Goal: Task Accomplishment & Management: Use online tool/utility

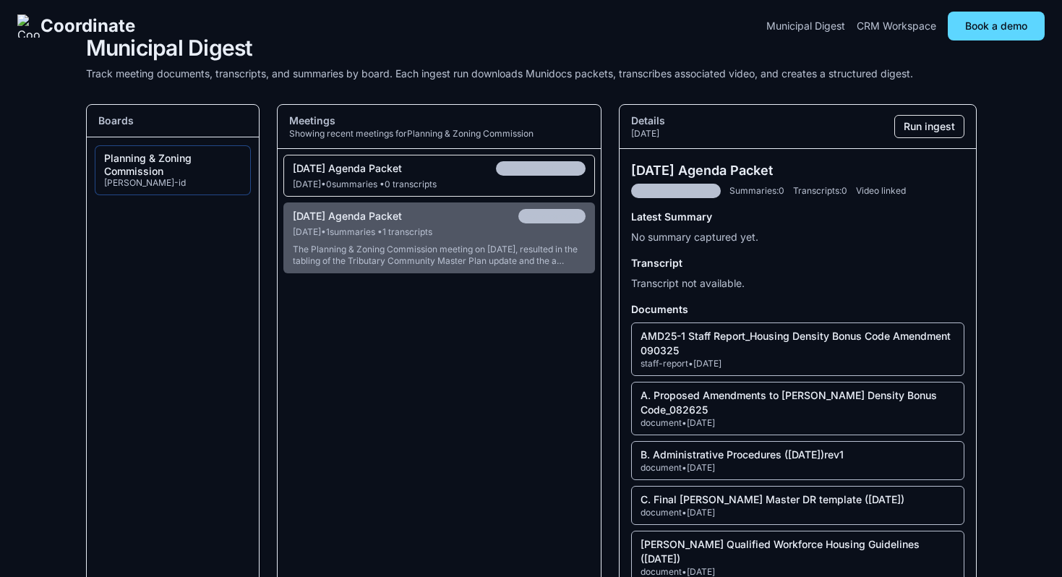
click at [662, 351] on div "AMD25-1 Staff Report_Housing Density Bonus Code Amendment 090325" at bounding box center [798, 343] width 314 height 29
click at [453, 175] on div "09-10-2025 Agenda Packet Documents Ready" at bounding box center [440, 168] width 294 height 14
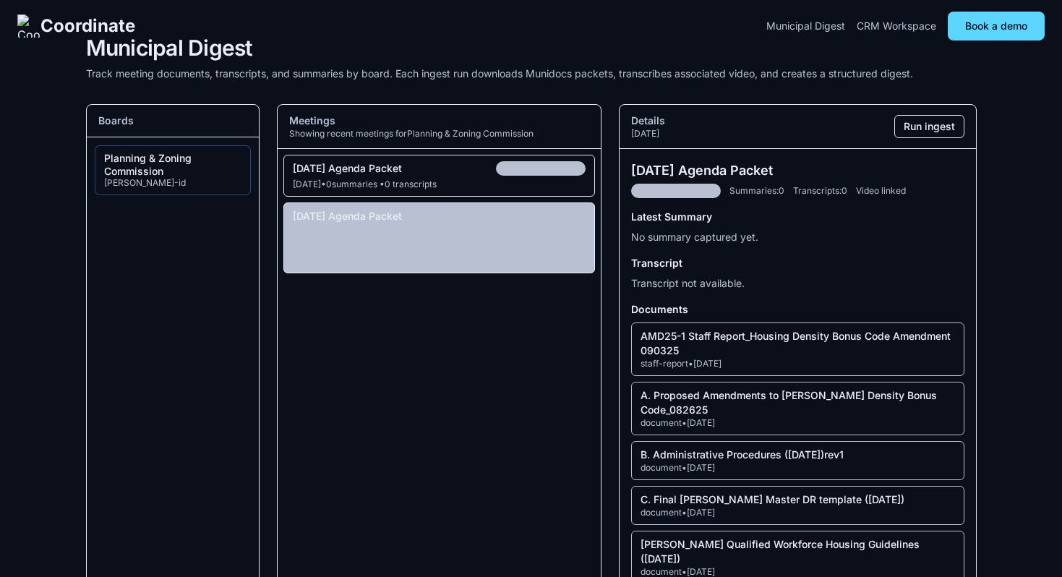
click at [453, 260] on div "The Planning & Zoning Commission meeting on [DATE], resulted in the tabling of …" at bounding box center [440, 255] width 294 height 23
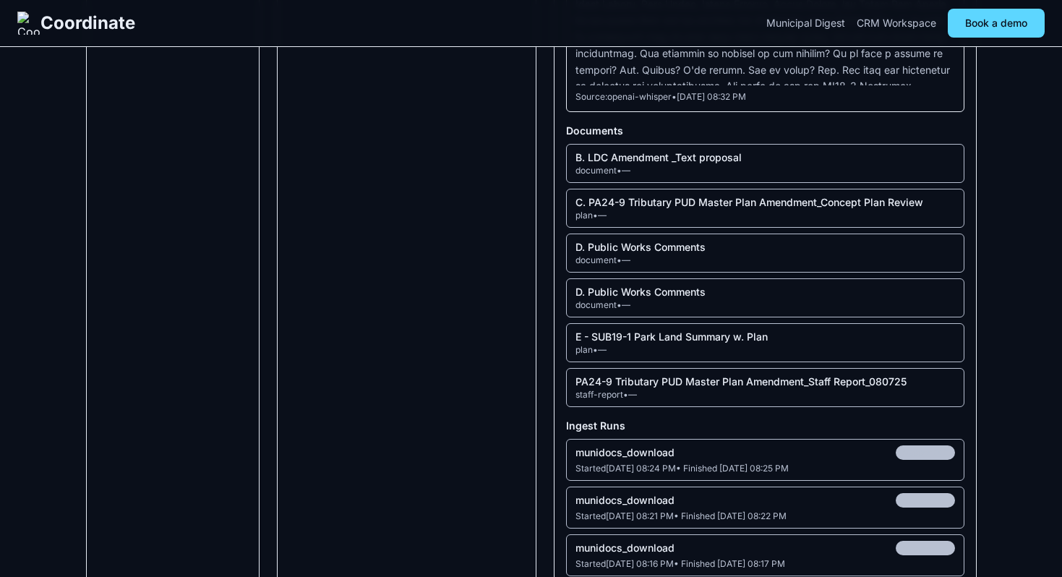
scroll to position [1025, 0]
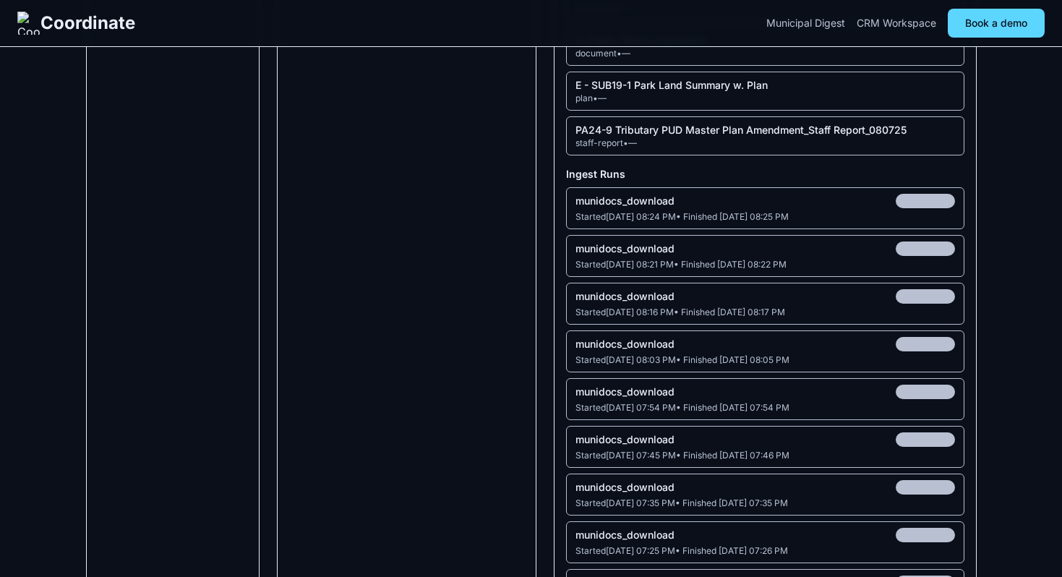
click at [913, 289] on span "succeeded" at bounding box center [925, 296] width 59 height 14
click at [763, 307] on div "Started Sep 23, 2025, 08:16 PM • Finished Sep 23, 2025, 08:17 PM" at bounding box center [766, 313] width 380 height 12
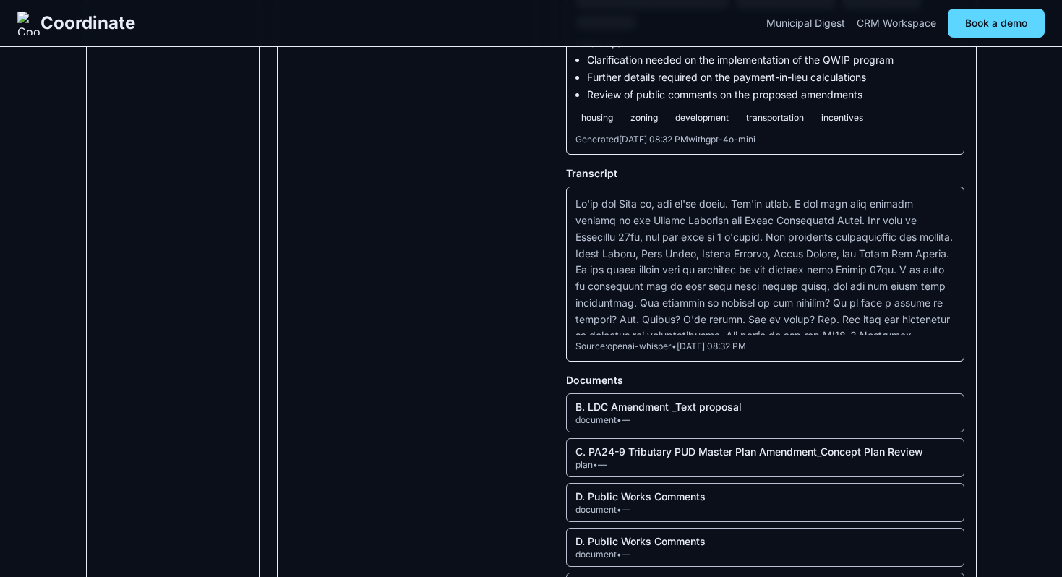
scroll to position [0, 0]
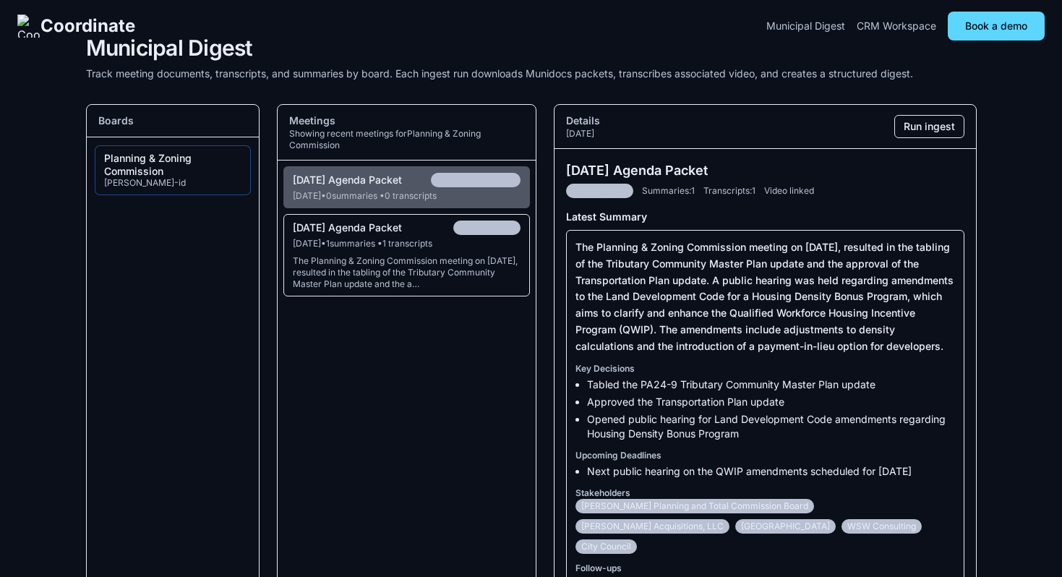
click at [371, 290] on div "The Planning & Zoning Commission meeting on [DATE], resulted in the tabling of …" at bounding box center [407, 272] width 228 height 35
click at [383, 274] on button "08-13-2025 Agenda Packet Summarized Aug 12, 2025 • 1 summaries • 1 transcripts …" at bounding box center [406, 255] width 247 height 82
drag, startPoint x: 571, startPoint y: 193, endPoint x: 601, endPoint y: 189, distance: 30.6
click at [601, 189] on div "Summarized Summaries: 1 Transcripts: 1 Video linked" at bounding box center [765, 191] width 398 height 14
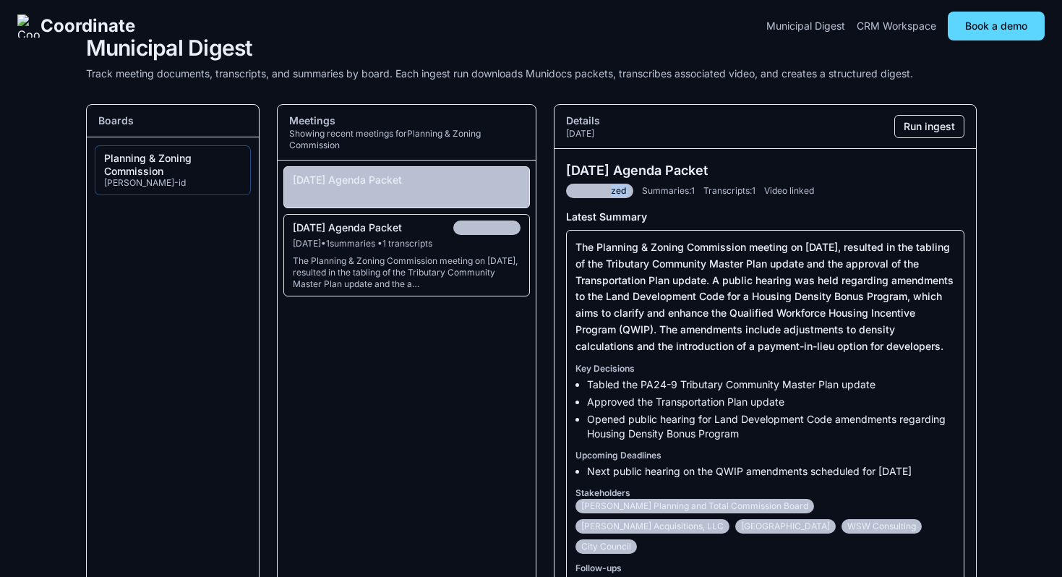
click at [468, 187] on span "Documents Ready" at bounding box center [476, 180] width 90 height 14
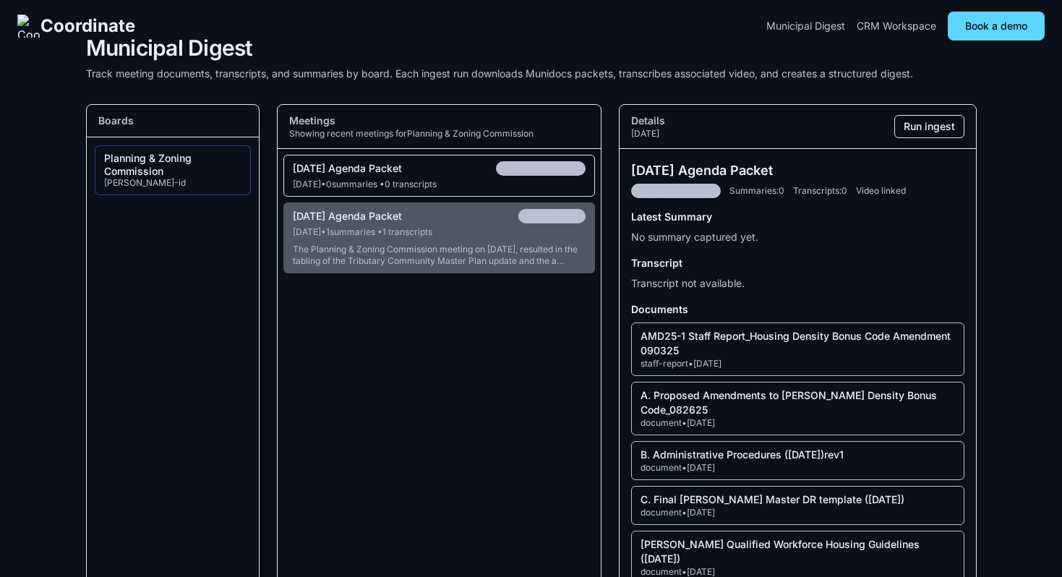
click at [467, 189] on div "Sep 9, 2025 • 0 summaries • 0 transcripts" at bounding box center [440, 185] width 294 height 12
click at [398, 401] on section "Meetings Showing recent meetings for Planning & Zoning Commission 09-10-2025 Ag…" at bounding box center [439, 409] width 325 height 611
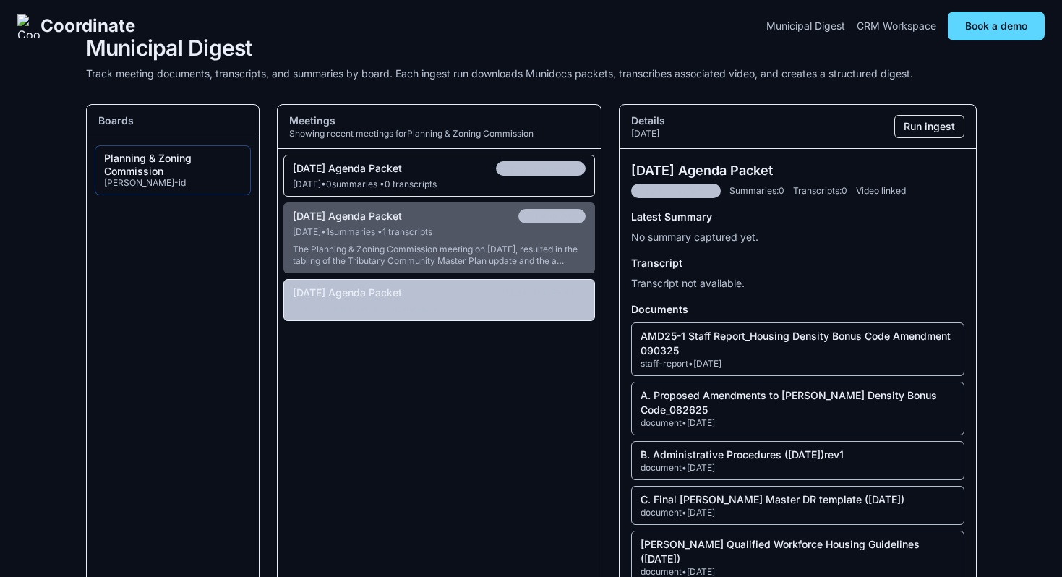
click at [439, 315] on div "Jul 8, 2025 • 0 summaries • 0 transcripts" at bounding box center [440, 309] width 294 height 12
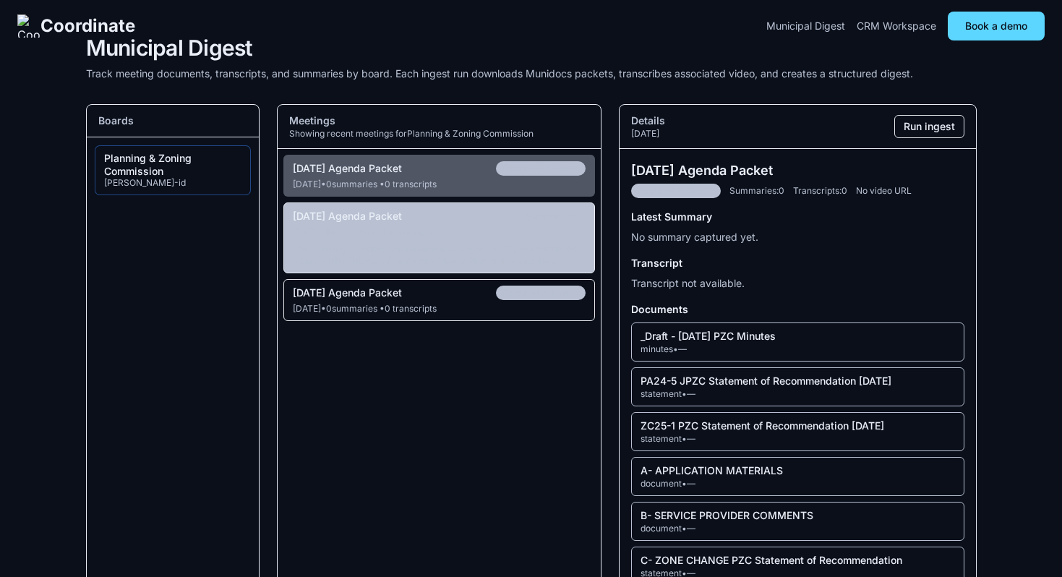
click at [445, 260] on div "The Planning & Zoning Commission meeting on [DATE], resulted in the tabling of …" at bounding box center [440, 255] width 294 height 23
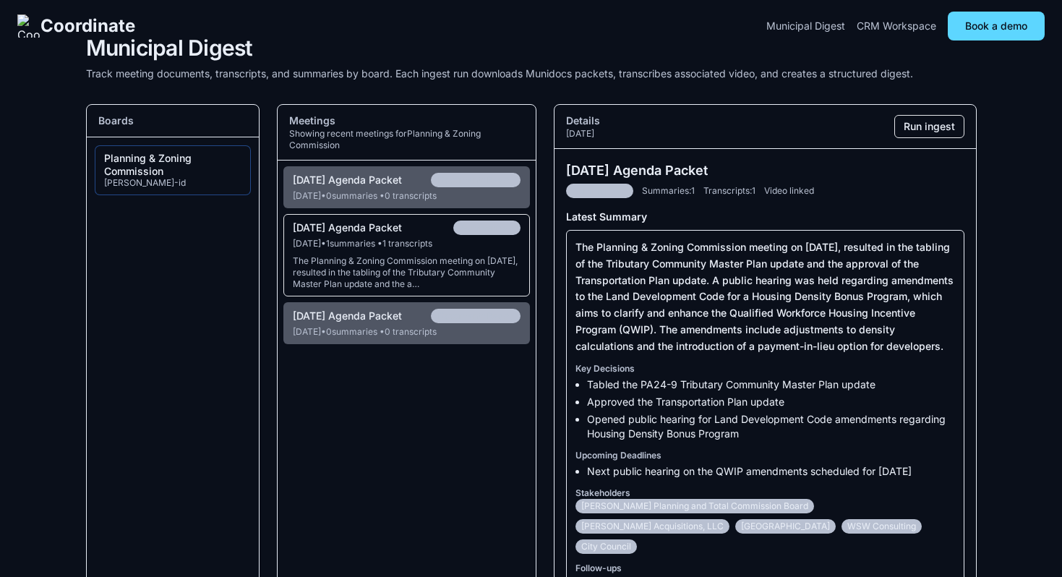
click at [391, 290] on div "The Planning & Zoning Commission meeting on [DATE], resulted in the tabling of …" at bounding box center [407, 272] width 228 height 35
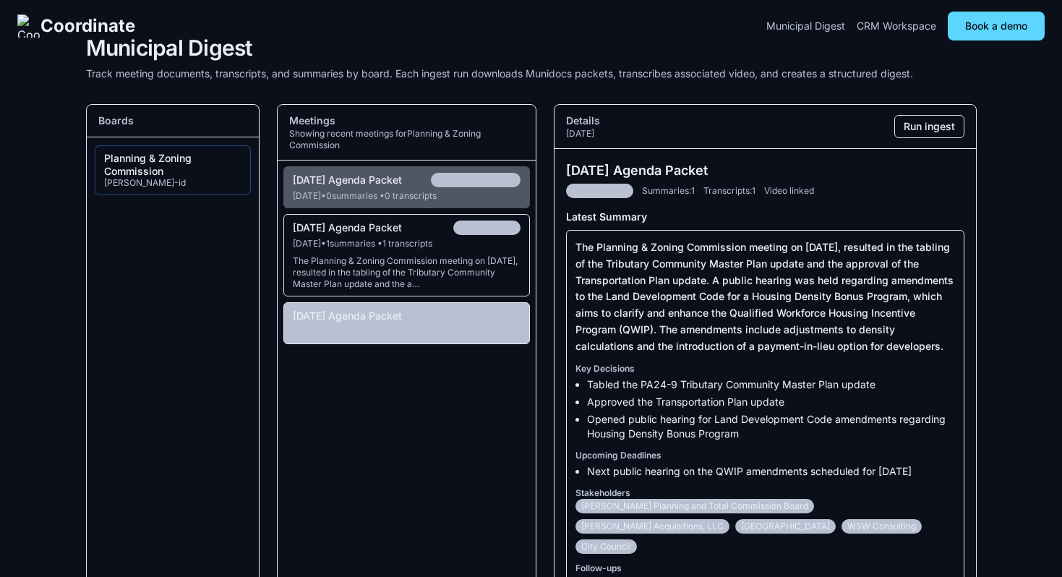
click at [368, 323] on div "[DATE] Agenda Packet" at bounding box center [347, 316] width 109 height 13
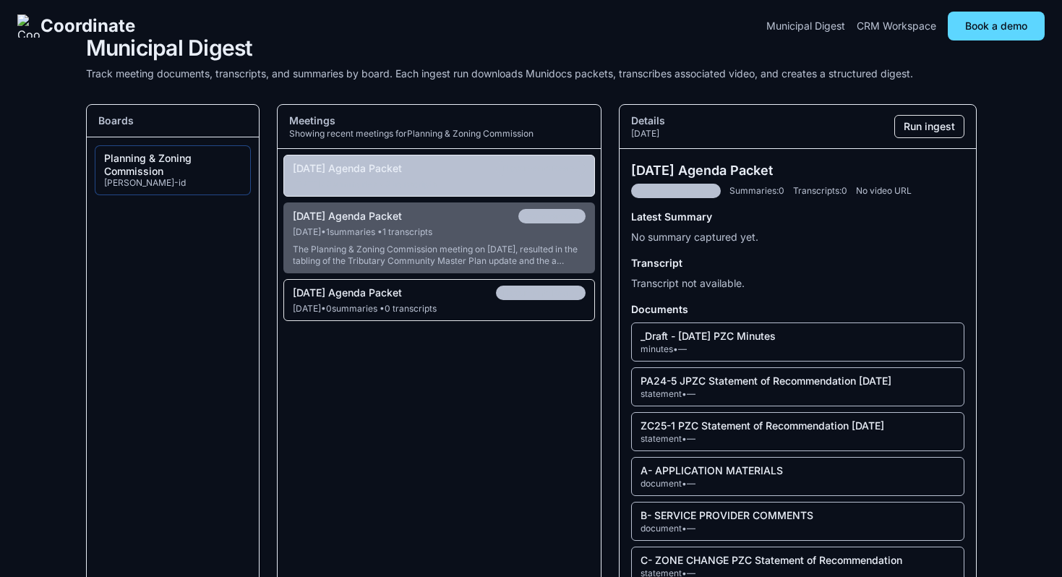
click at [402, 171] on div "[DATE] Agenda Packet" at bounding box center [347, 168] width 109 height 13
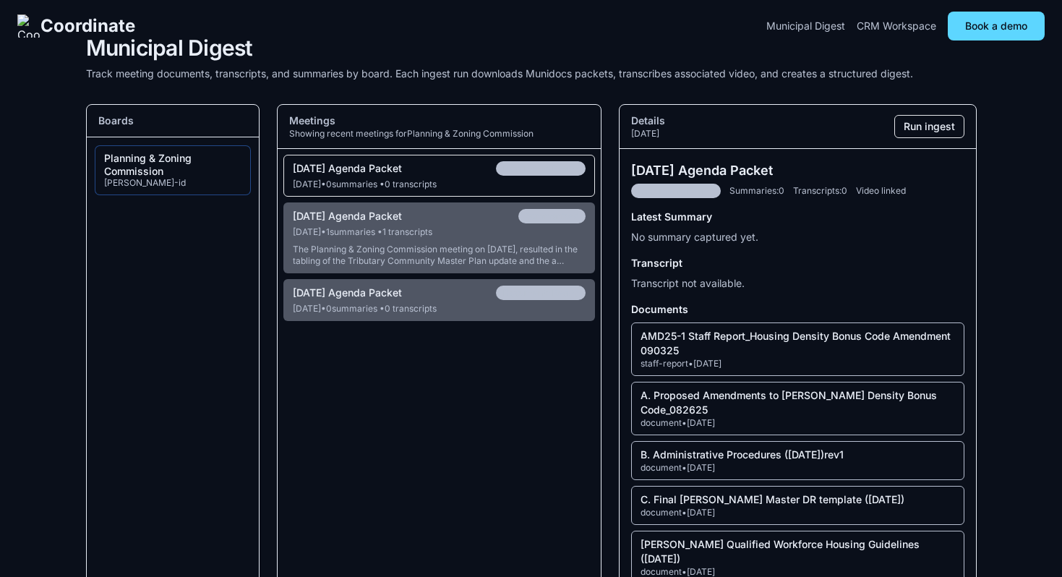
drag, startPoint x: 488, startPoint y: 167, endPoint x: 592, endPoint y: 177, distance: 104.6
click at [592, 177] on button "09-10-2025 Agenda Packet Documents Ready Sep 9, 2025 • 0 summaries • 0 transcri…" at bounding box center [439, 176] width 312 height 42
drag, startPoint x: 582, startPoint y: 169, endPoint x: 479, endPoint y: 170, distance: 103.4
click at [479, 170] on div "09-10-2025 Agenda Packet Documents Ready" at bounding box center [440, 168] width 294 height 14
drag, startPoint x: 499, startPoint y: 169, endPoint x: 588, endPoint y: 176, distance: 89.2
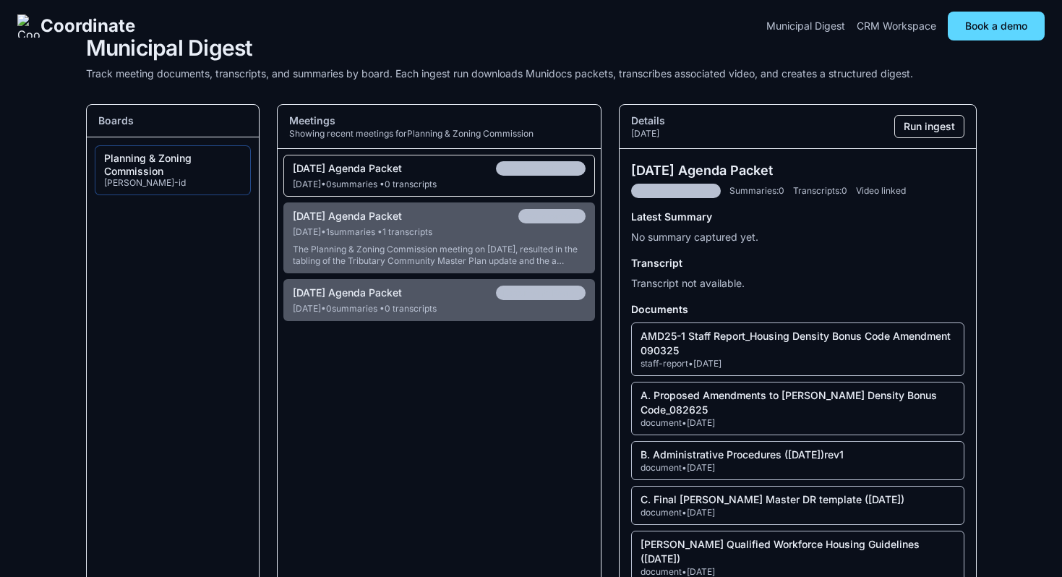
click at [587, 176] on button "09-10-2025 Agenda Packet Documents Ready Sep 9, 2025 • 0 summaries • 0 transcri…" at bounding box center [439, 176] width 312 height 42
drag, startPoint x: 500, startPoint y: 169, endPoint x: 564, endPoint y: 171, distance: 63.7
click at [564, 171] on span "Documents Ready" at bounding box center [541, 168] width 90 height 14
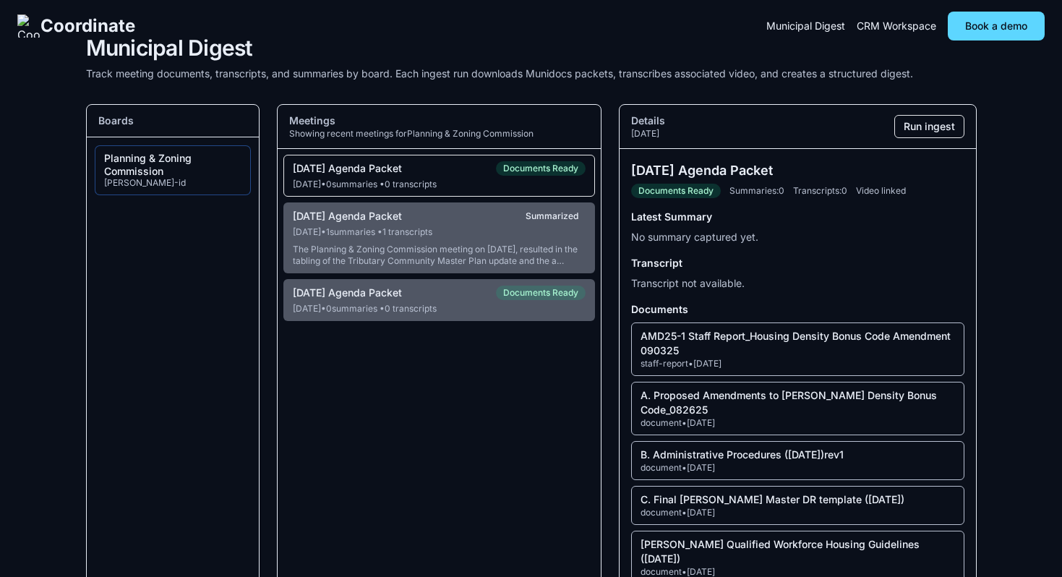
click at [469, 175] on div "09-10-2025 Agenda Packet Documents Ready" at bounding box center [440, 168] width 294 height 14
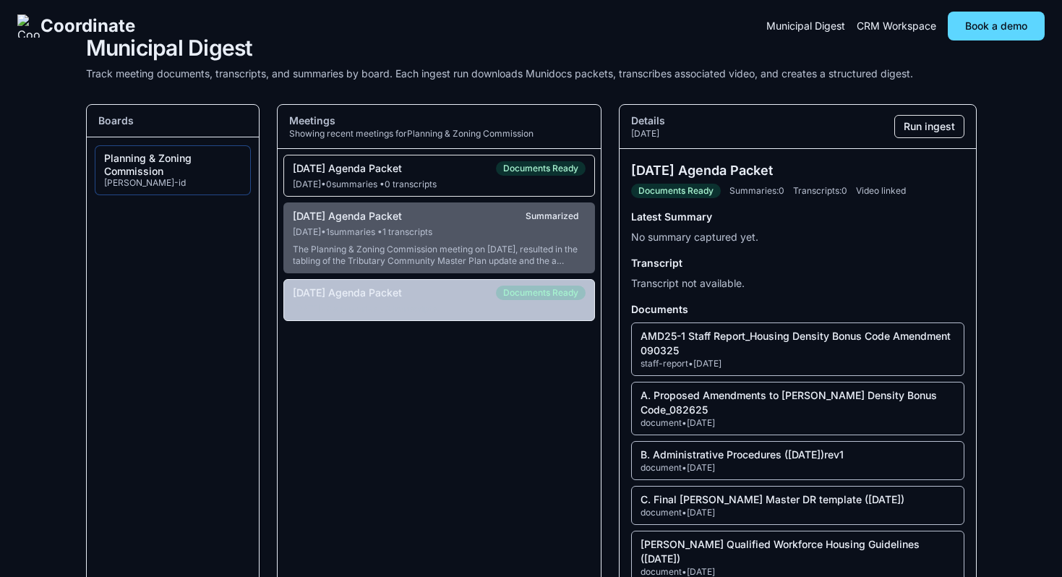
click at [519, 315] on div "Jul 8, 2025 • 0 summaries • 0 transcripts" at bounding box center [440, 309] width 294 height 12
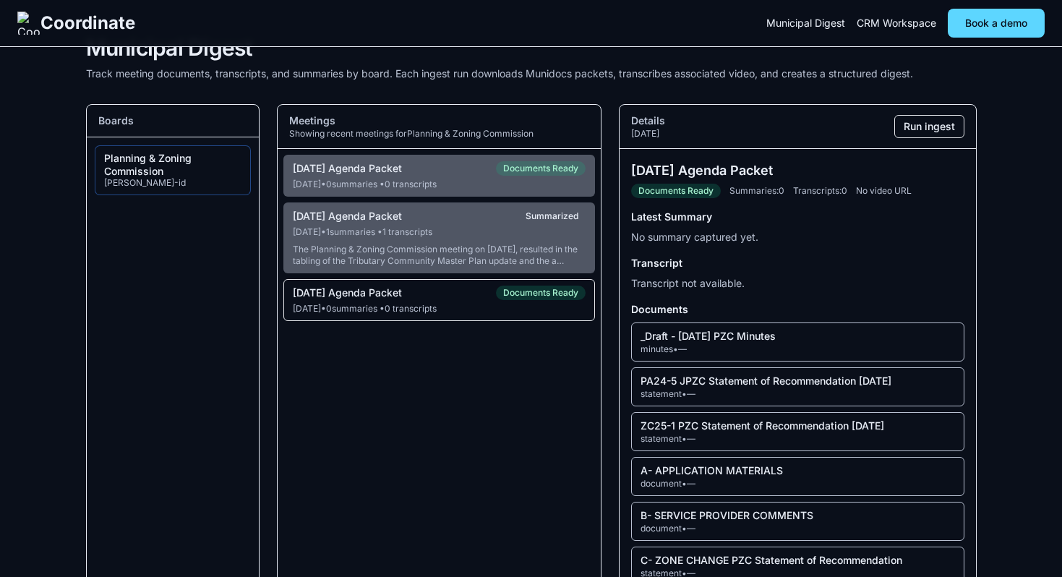
scroll to position [129, 0]
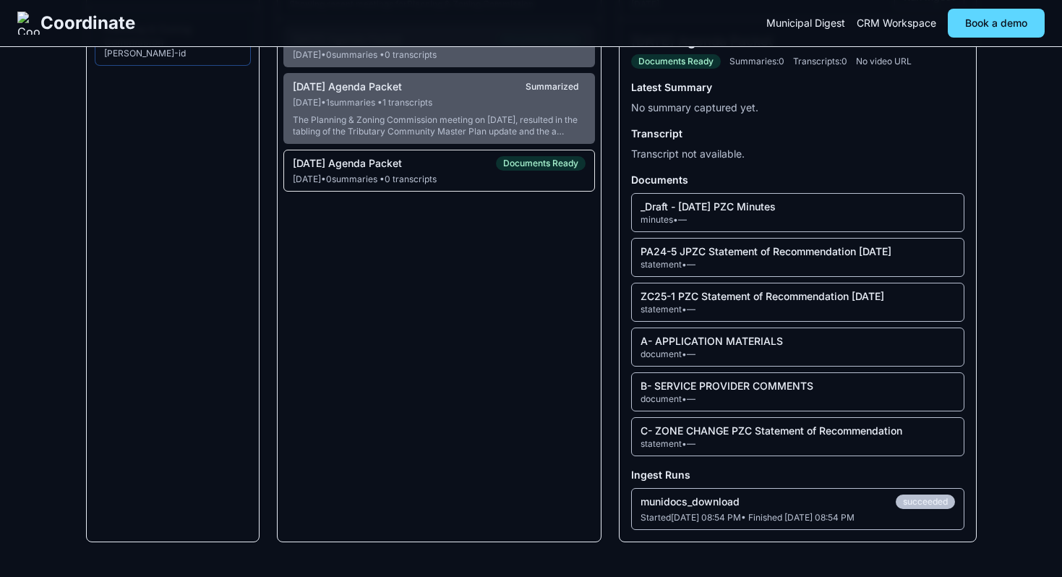
click at [726, 349] on div "document • —" at bounding box center [798, 355] width 314 height 12
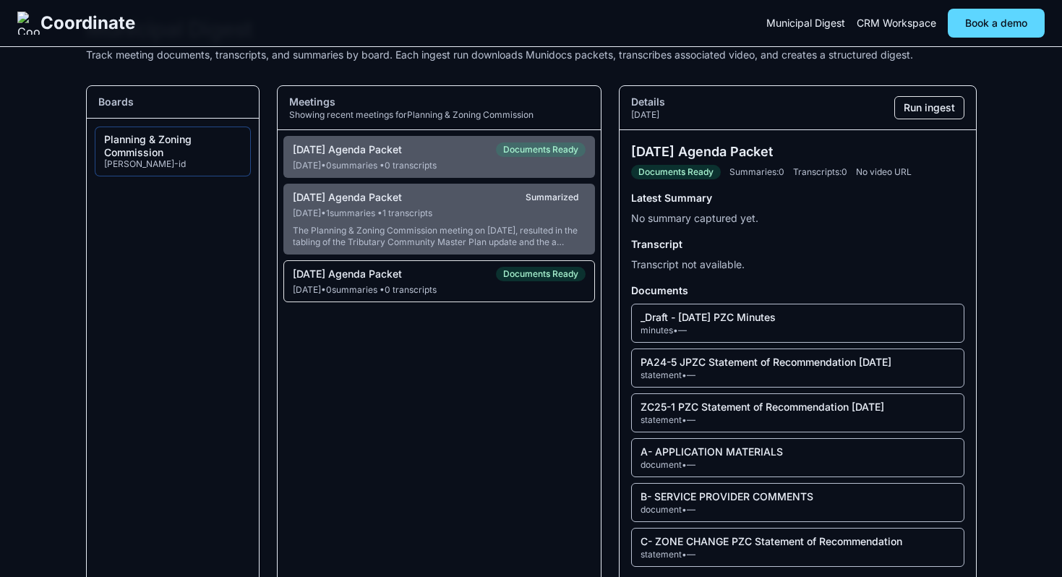
scroll to position [0, 0]
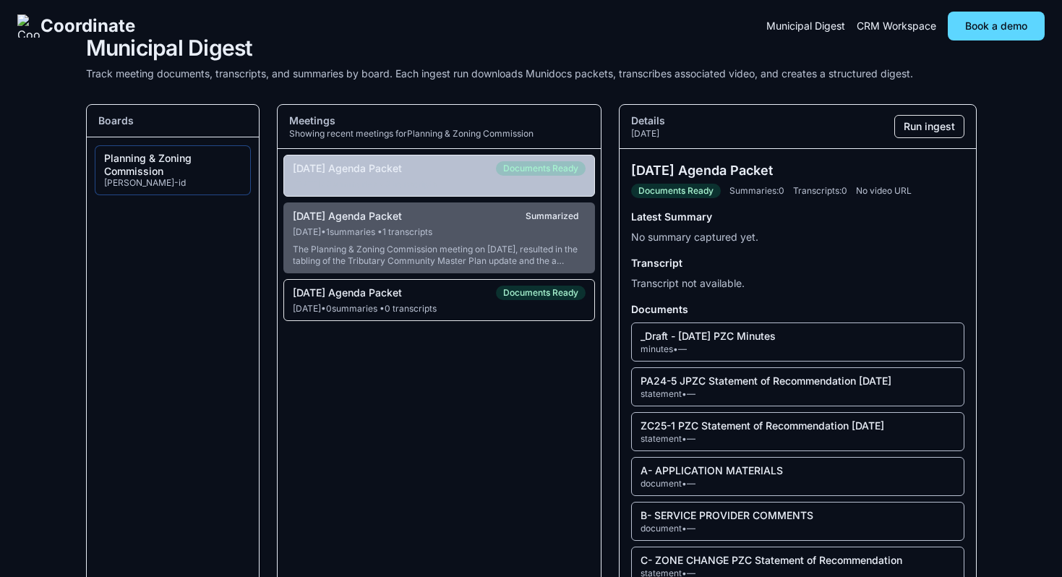
click at [490, 183] on div "[DATE] • 0 summaries • 0 transcripts" at bounding box center [440, 185] width 294 height 12
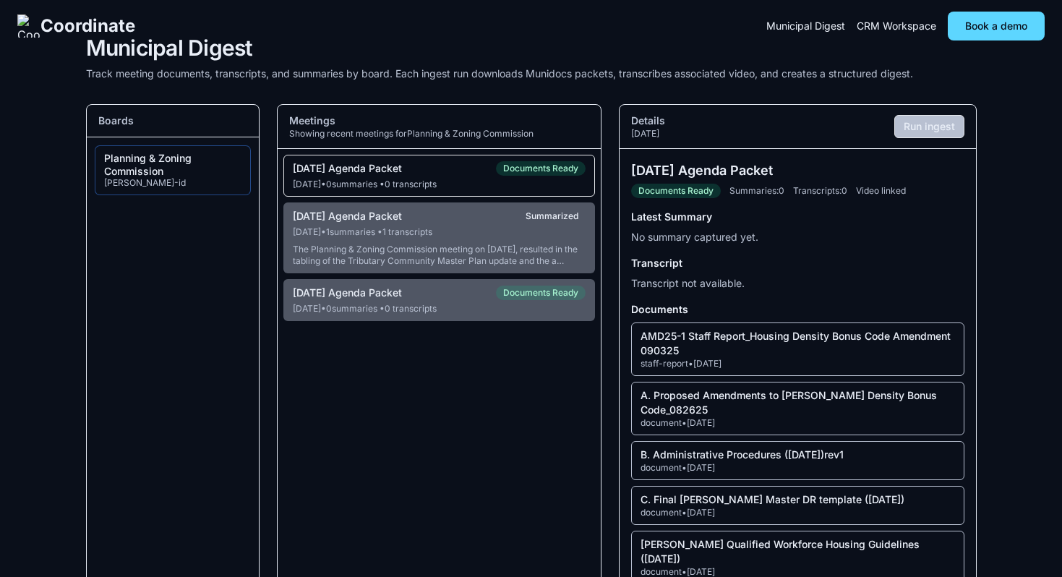
click at [915, 128] on button "Run ingest" at bounding box center [930, 126] width 70 height 23
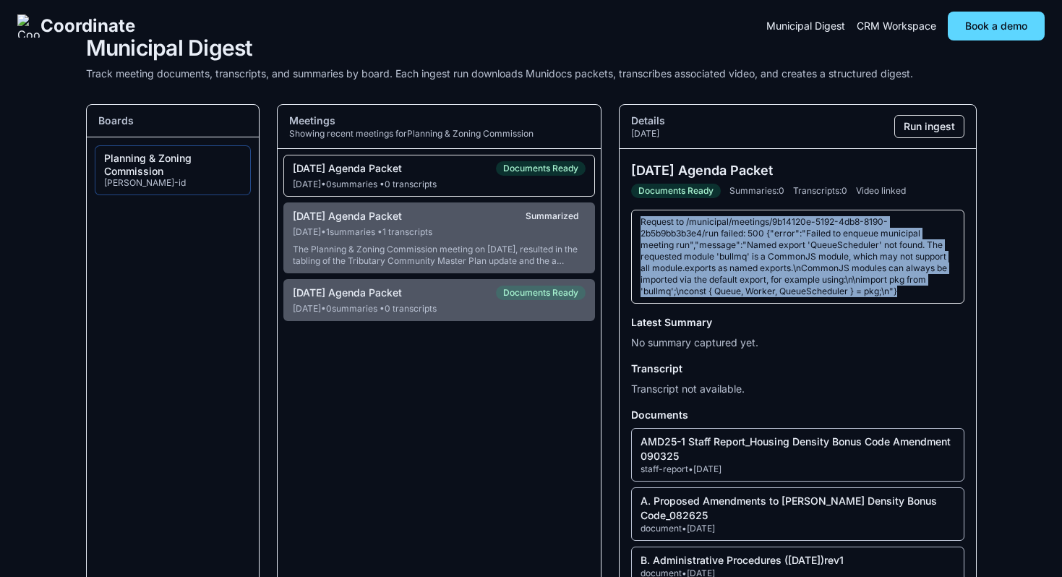
drag, startPoint x: 913, startPoint y: 294, endPoint x: 641, endPoint y: 220, distance: 281.7
click at [641, 220] on div "Request to /municipal/meetings/9b14120e-5192-4db8-8190-2b5b9bb3b3e4/run failed:…" at bounding box center [797, 257] width 333 height 94
copy div "Request to /municipal/meetings/9b14120e-5192-4db8-8190-2b5b9bb3b3e4/run failed:…"
click at [728, 260] on div "Request to /municipal/meetings/9b14120e-5192-4db8-8190-2b5b9bb3b3e4/run failed:…" at bounding box center [797, 257] width 333 height 94
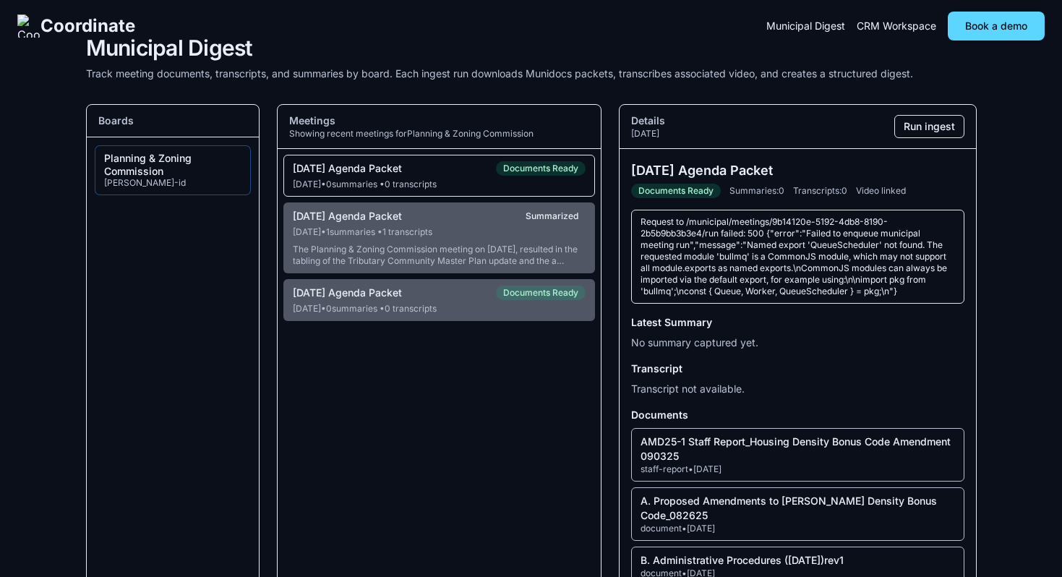
drag, startPoint x: 920, startPoint y: 291, endPoint x: 598, endPoint y: 218, distance: 330.0
click at [598, 218] on div "Boards Planning & Zoning Commission driggs-id Meetings Showing recent meetings …" at bounding box center [531, 462] width 891 height 717
click at [704, 242] on div "Request to /municipal/meetings/9b14120e-5192-4db8-8190-2b5b9bb3b3e4/run failed:…" at bounding box center [797, 257] width 333 height 94
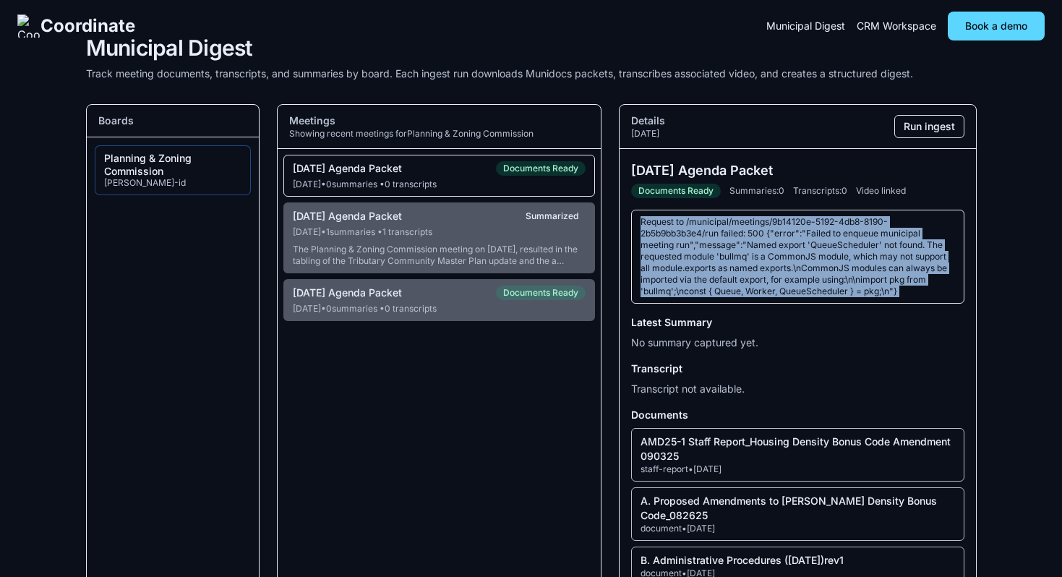
click at [704, 242] on div "Request to /municipal/meetings/9b14120e-5192-4db8-8190-2b5b9bb3b3e4/run failed:…" at bounding box center [797, 257] width 333 height 94
copy div "Request to /municipal/meetings/9b14120e-5192-4db8-8190-2b5b9bb3b3e4/run failed:…"
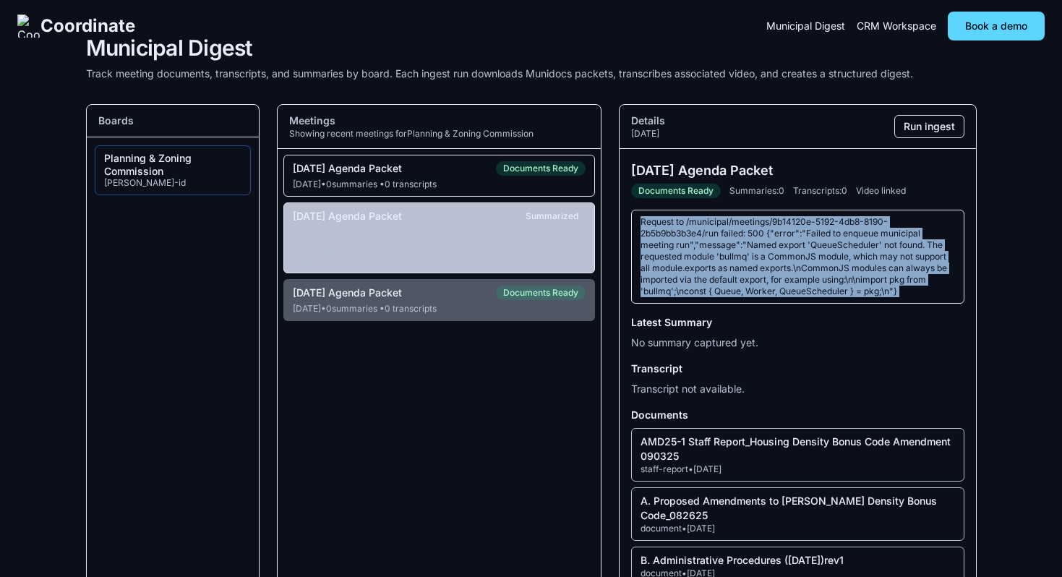
click at [553, 255] on div "The Planning & Zoning Commission meeting on [DATE], resulted in the tabling of …" at bounding box center [440, 255] width 294 height 23
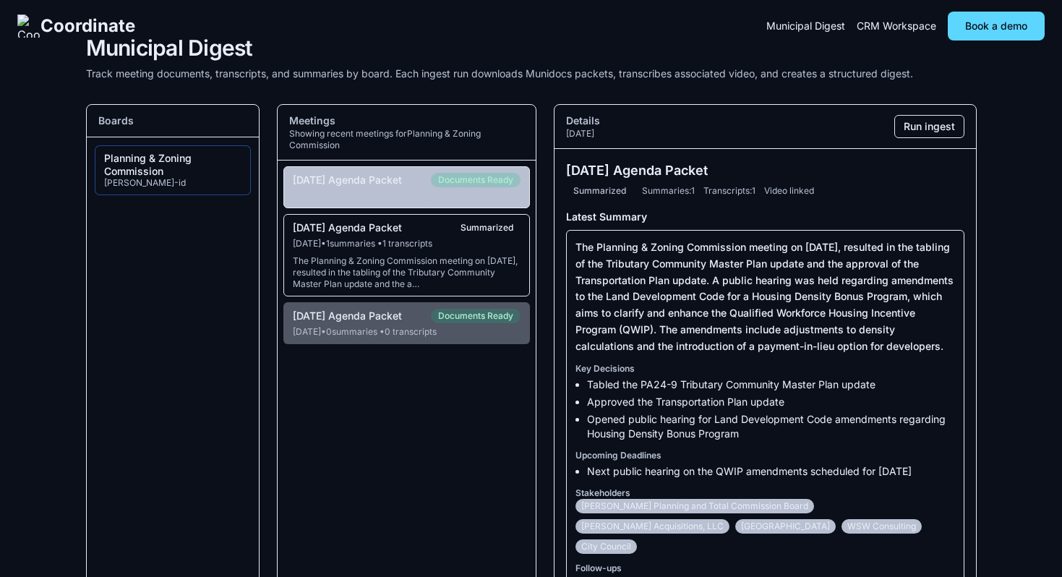
click at [395, 202] on div "[DATE] • 0 summaries • 0 transcripts" at bounding box center [407, 196] width 228 height 12
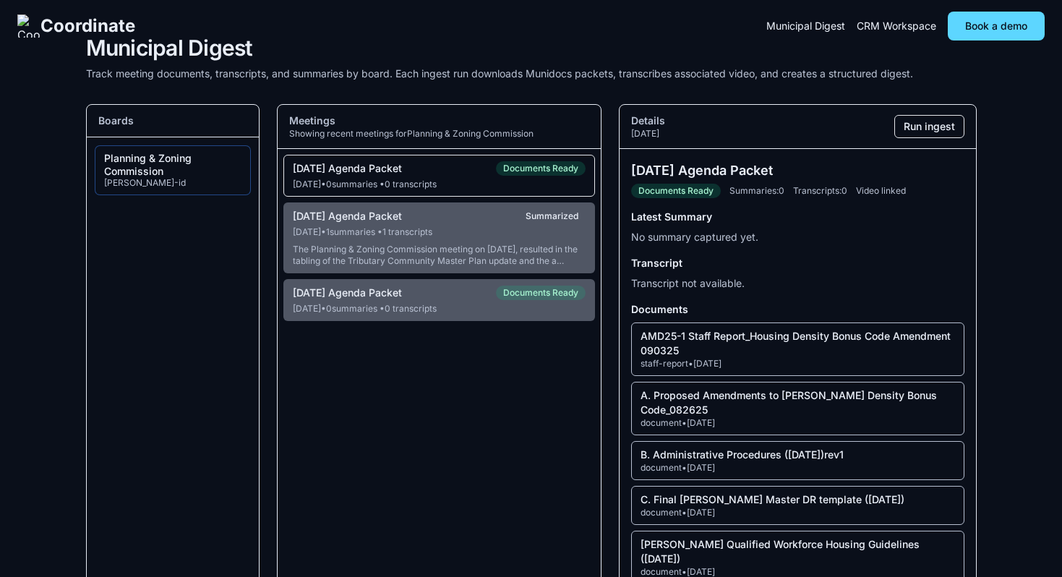
click at [442, 166] on div "09-10-2025 Agenda Packet Documents Ready" at bounding box center [440, 168] width 294 height 14
click at [477, 187] on div "[DATE] • 0 summaries • 0 transcripts" at bounding box center [440, 185] width 294 height 12
click at [498, 184] on div "[DATE] • 0 summaries • 0 transcripts" at bounding box center [440, 185] width 294 height 12
click at [924, 124] on button "Run ingest" at bounding box center [930, 126] width 70 height 23
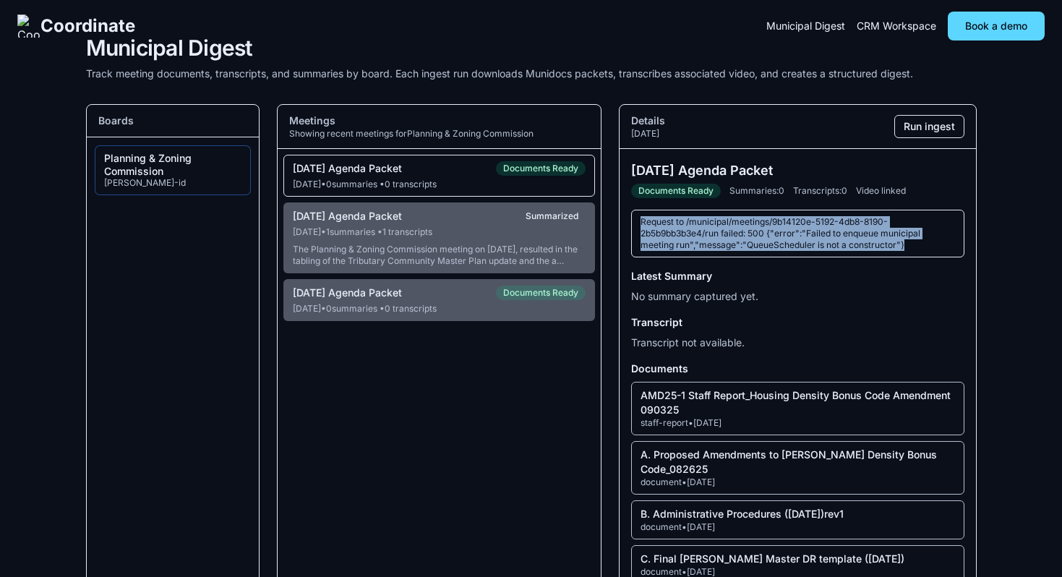
drag, startPoint x: 906, startPoint y: 245, endPoint x: 630, endPoint y: 222, distance: 277.2
click at [630, 222] on div "09-10-2025 Agenda Packet Documents Ready Summaries: 0 Transcripts: 0 Video link…" at bounding box center [798, 461] width 356 height 625
copy div "Request to /municipal/meetings/9b14120e-5192-4db8-8190-2b5b9bb3b3e4/run failed:…"
click at [911, 118] on button "Run ingest" at bounding box center [930, 126] width 70 height 23
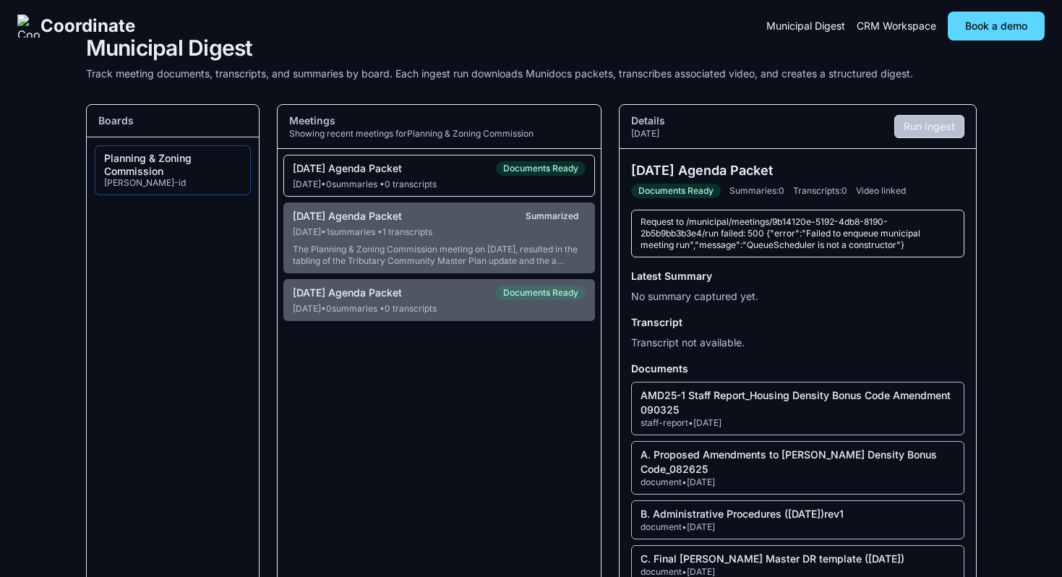
click at [952, 124] on button "Run ingest" at bounding box center [930, 126] width 70 height 23
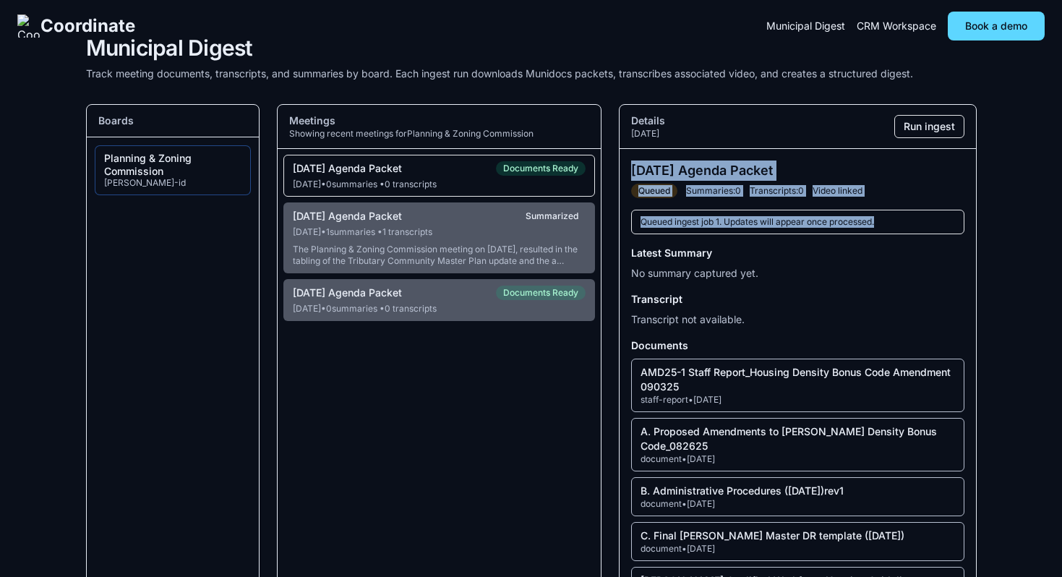
drag, startPoint x: 881, startPoint y: 224, endPoint x: 630, endPoint y: 169, distance: 257.1
click at [630, 169] on div "09-10-2025 Agenda Packet Queued Summaries: 0 Transcripts: 0 Video linked Queued…" at bounding box center [798, 450] width 356 height 602
copy div "09-10-2025 Agenda Packet Queued Summaries: 0 Transcripts: 0 Video linked Queued…"
click at [570, 445] on section "Meetings Showing recent meetings for Planning & Zoning Commission 09-10-2025 Ag…" at bounding box center [439, 427] width 325 height 647
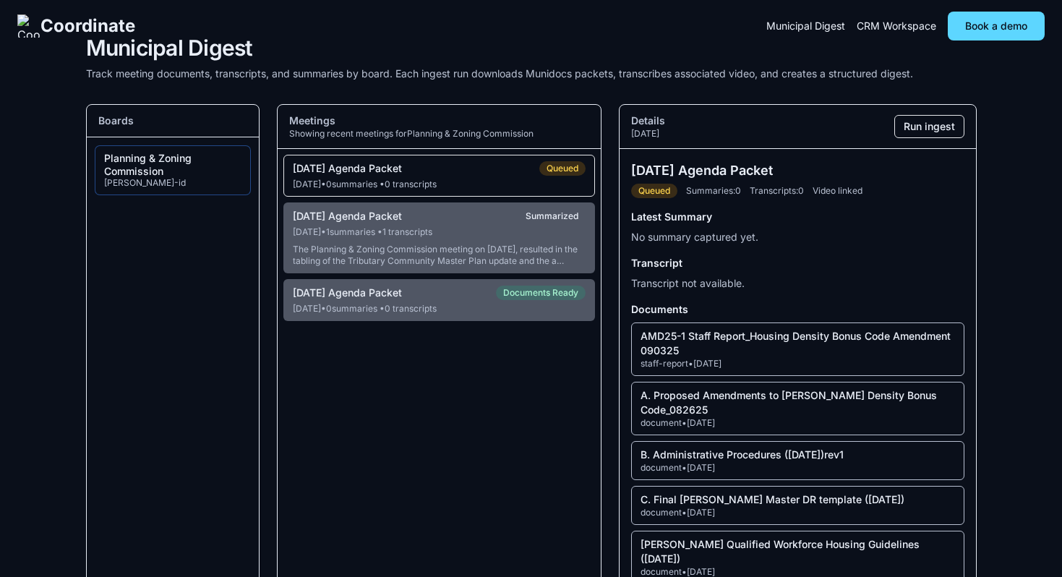
click at [518, 176] on button "[DATE] Agenda Packet Queued [DATE] • 0 summaries • 0 transcripts" at bounding box center [439, 176] width 312 height 42
click at [521, 168] on div "[DATE] Agenda Packet Queued" at bounding box center [440, 168] width 294 height 14
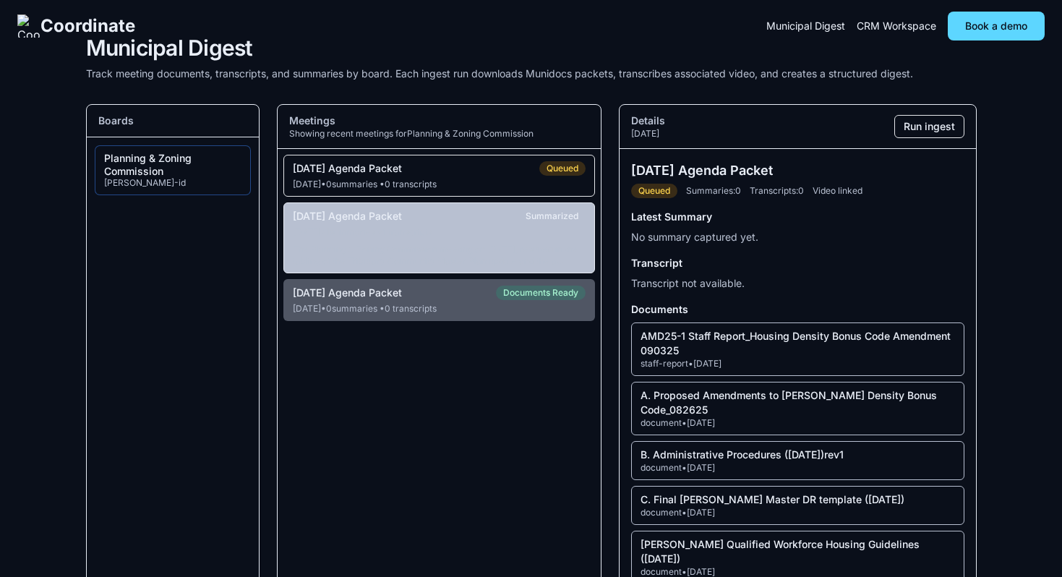
click at [513, 226] on div "[DATE] • 1 summaries • 1 transcripts" at bounding box center [440, 232] width 294 height 12
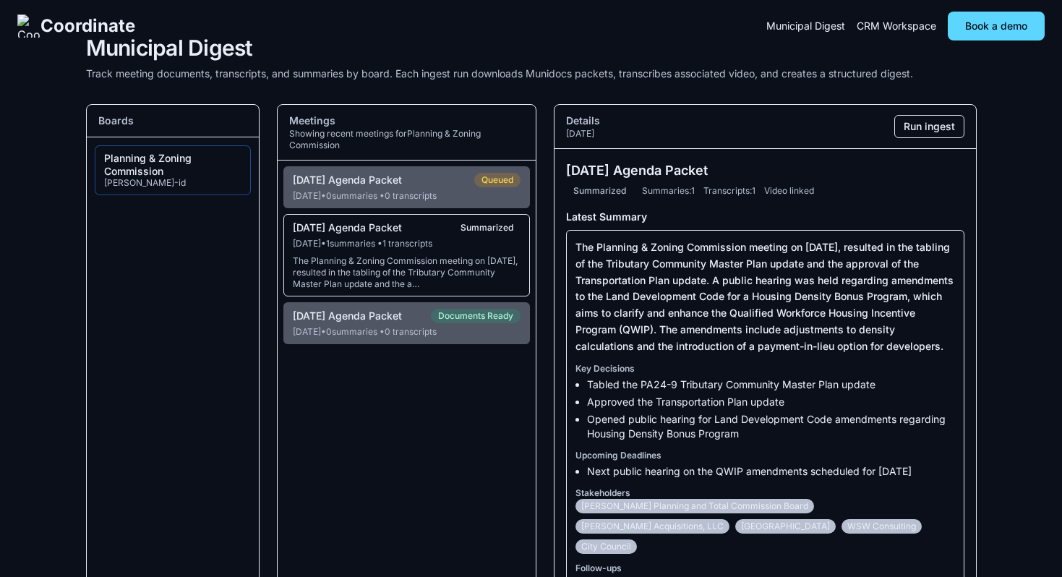
click at [419, 283] on div "The Planning & Zoning Commission meeting on [DATE], resulted in the tabling of …" at bounding box center [407, 272] width 228 height 35
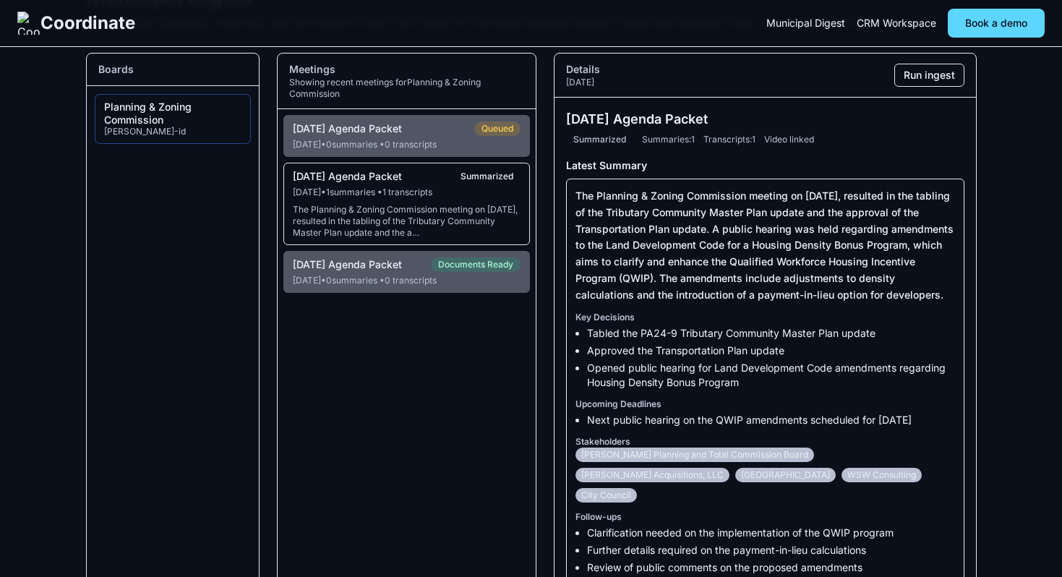
scroll to position [43, 0]
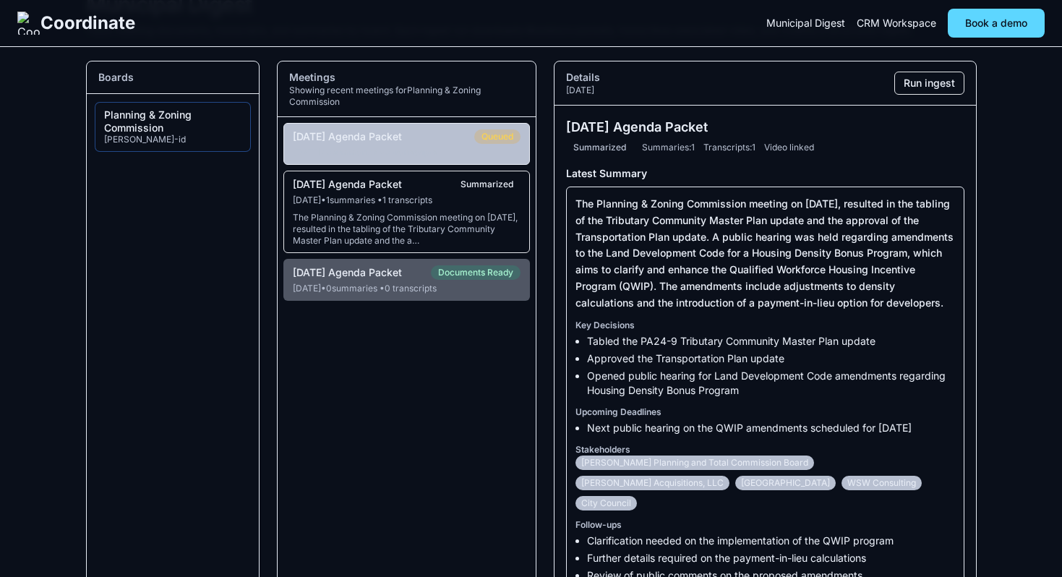
click at [402, 133] on div "[DATE] Agenda Packet" at bounding box center [347, 136] width 109 height 13
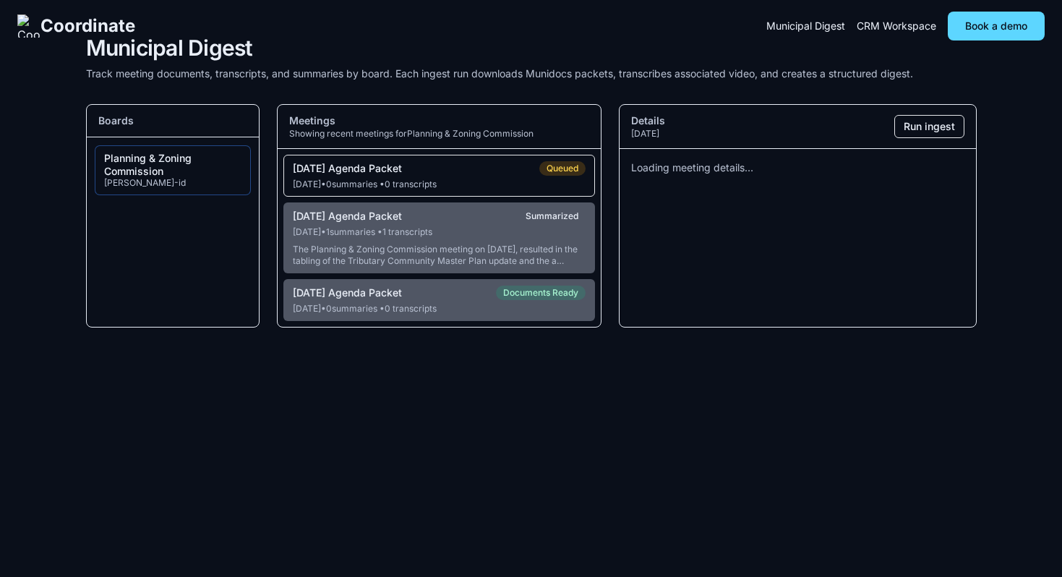
scroll to position [0, 0]
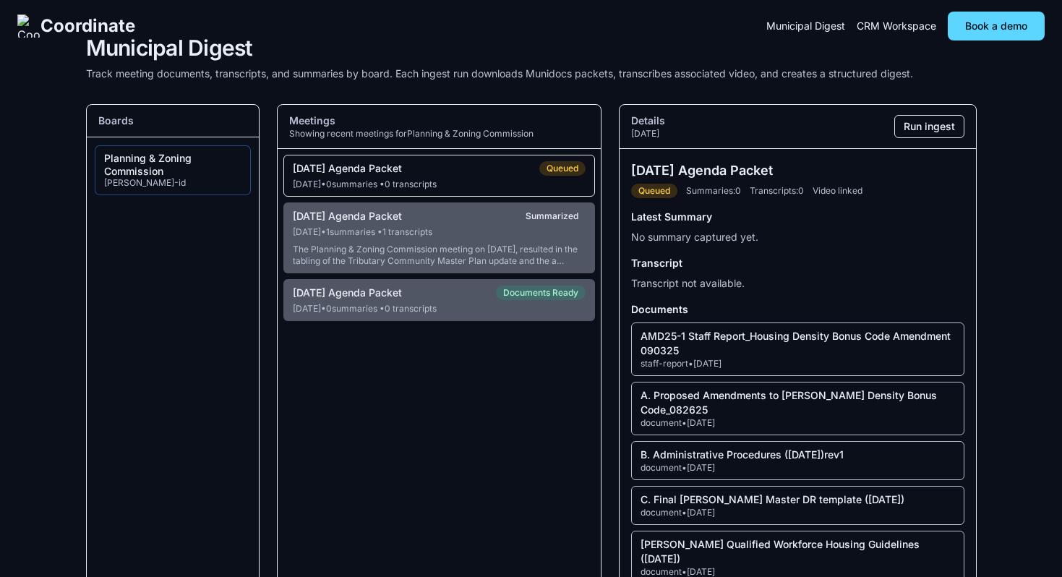
click at [439, 175] on div "[DATE] Agenda Packet Queued" at bounding box center [440, 168] width 294 height 14
click at [560, 179] on div "Sep 9, 2025 • 0 summaries • 0 transcripts" at bounding box center [440, 185] width 294 height 12
click at [923, 124] on button "Run ingest" at bounding box center [930, 126] width 70 height 23
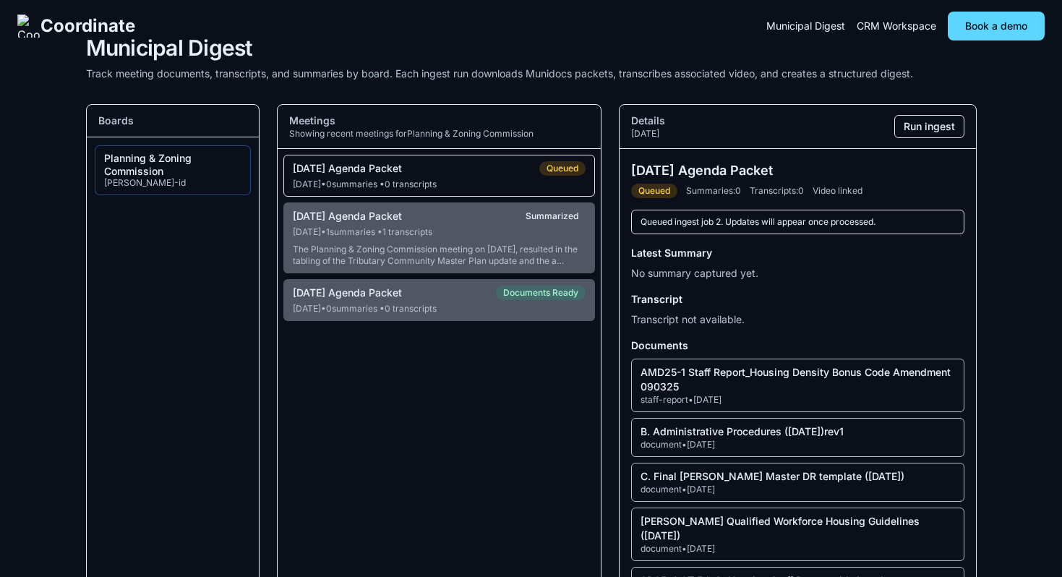
click at [526, 398] on section "Meetings Showing recent meetings for Planning & Zoning Commission 09-10-2025 Ag…" at bounding box center [439, 444] width 325 height 681
click at [498, 174] on div "09-10-2025 Agenda Packet Queued" at bounding box center [440, 168] width 294 height 14
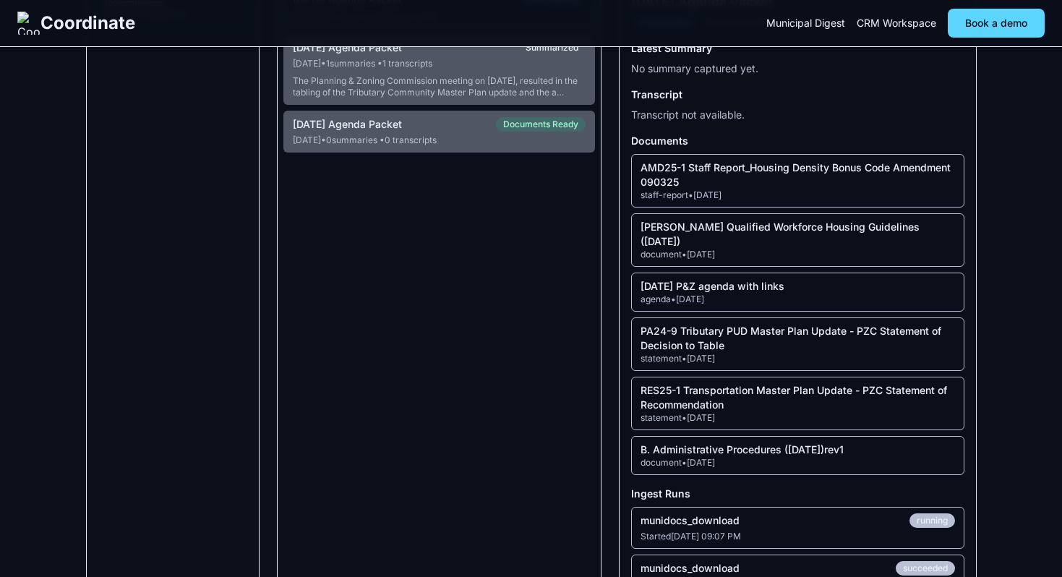
scroll to position [152, 0]
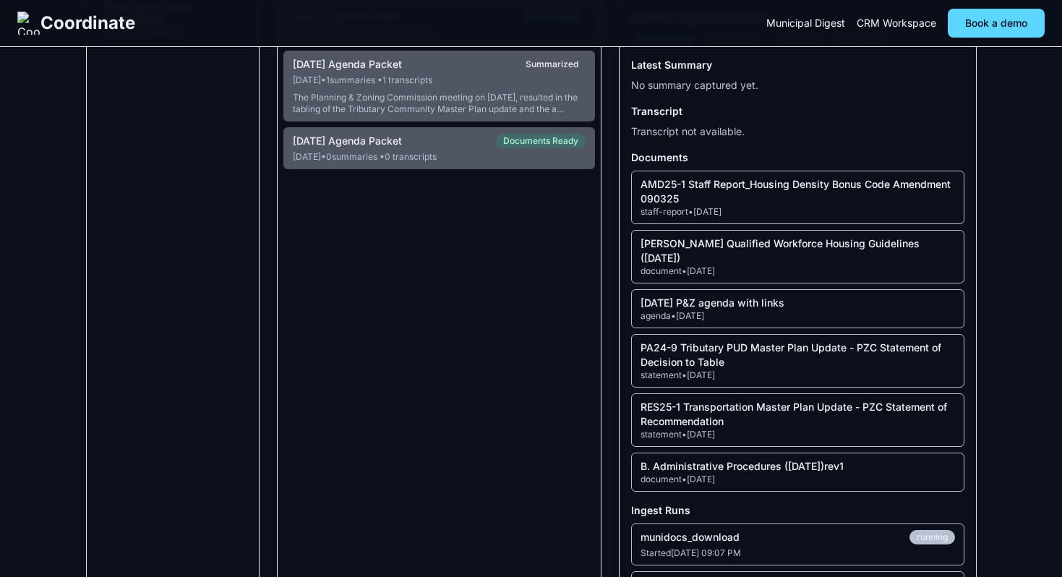
click at [743, 265] on div "document • [DATE]" at bounding box center [798, 271] width 314 height 12
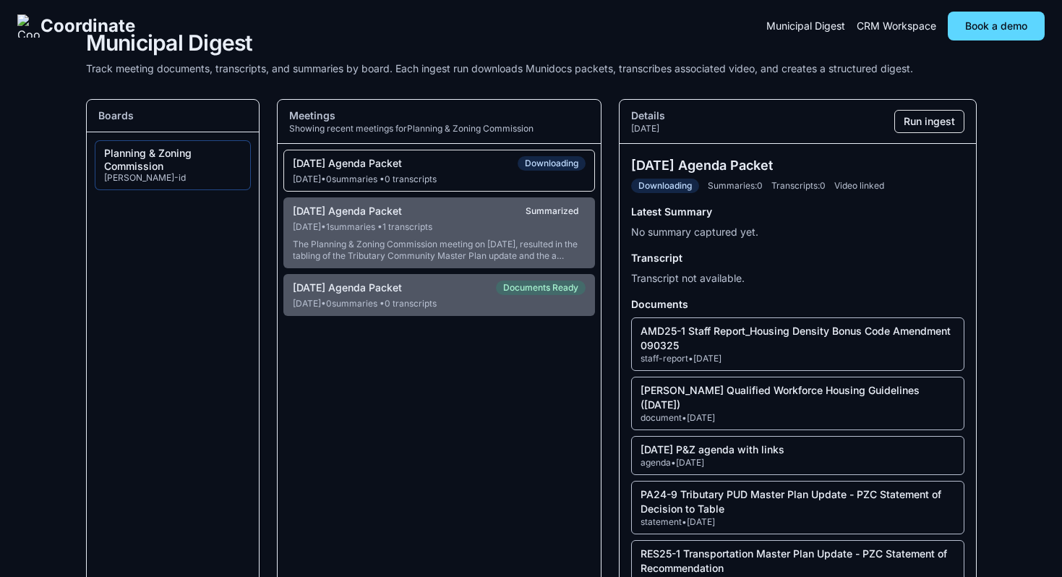
scroll to position [0, 0]
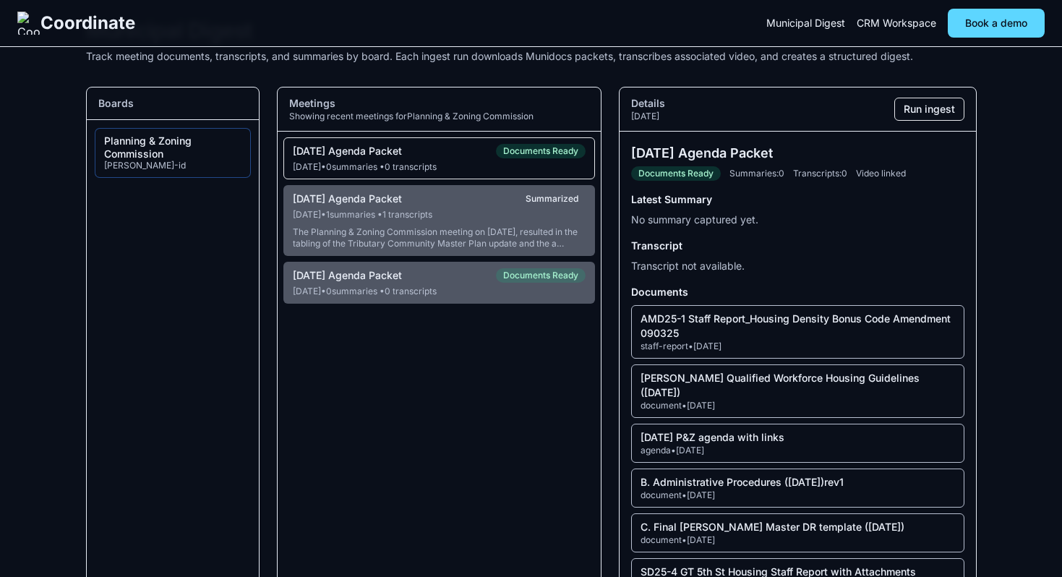
scroll to position [17, 0]
click at [497, 152] on span "Documents Ready" at bounding box center [541, 152] width 90 height 14
click at [476, 161] on button "[DATE] Agenda Packet Documents Ready [DATE] • 0 summaries • 0 transcripts" at bounding box center [439, 159] width 312 height 42
click at [372, 148] on div "[DATE] Agenda Packet" at bounding box center [347, 151] width 109 height 13
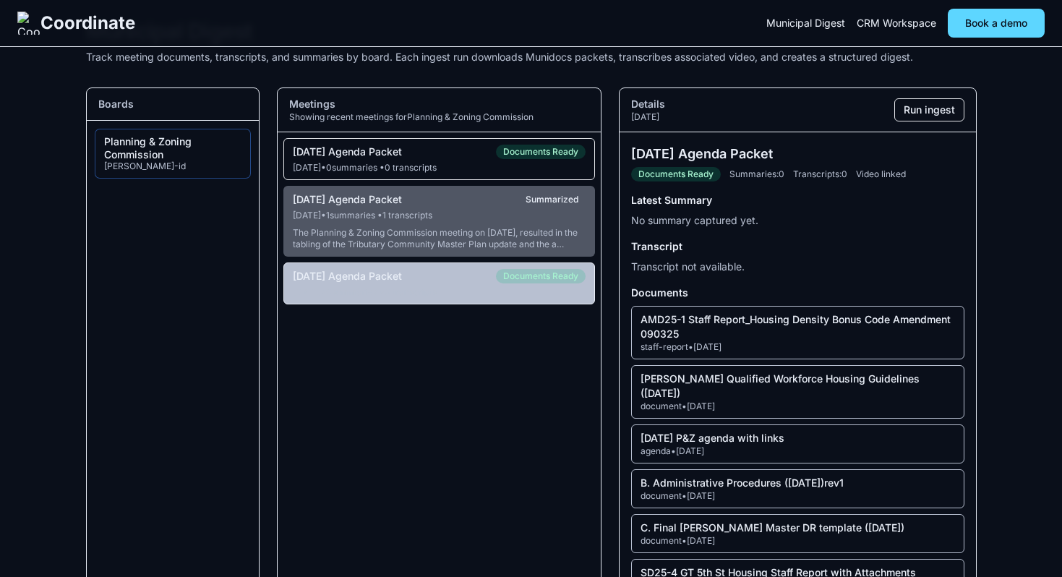
click at [387, 281] on div "[DATE] Agenda Packet" at bounding box center [347, 276] width 109 height 13
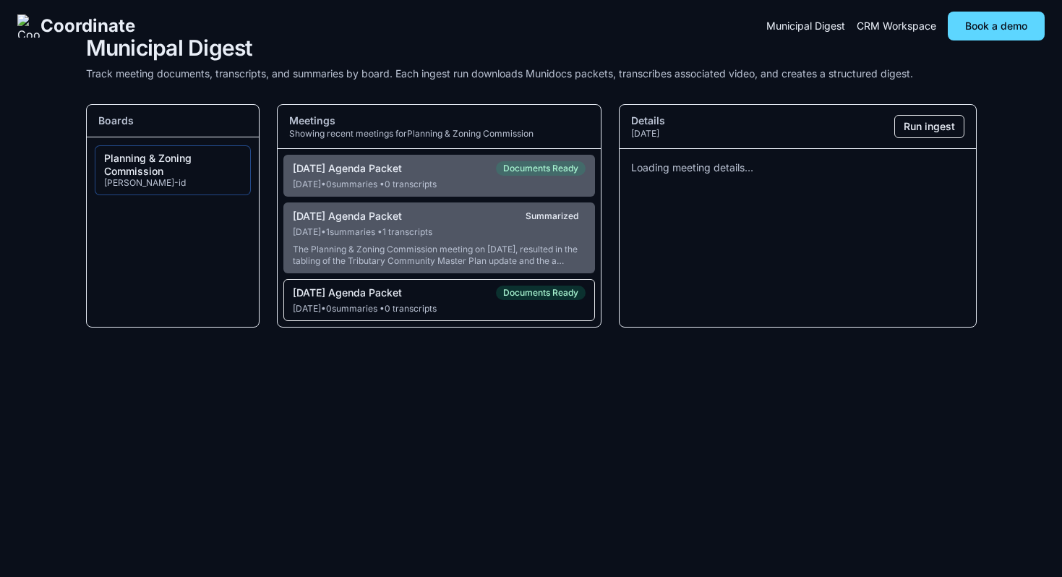
scroll to position [0, 0]
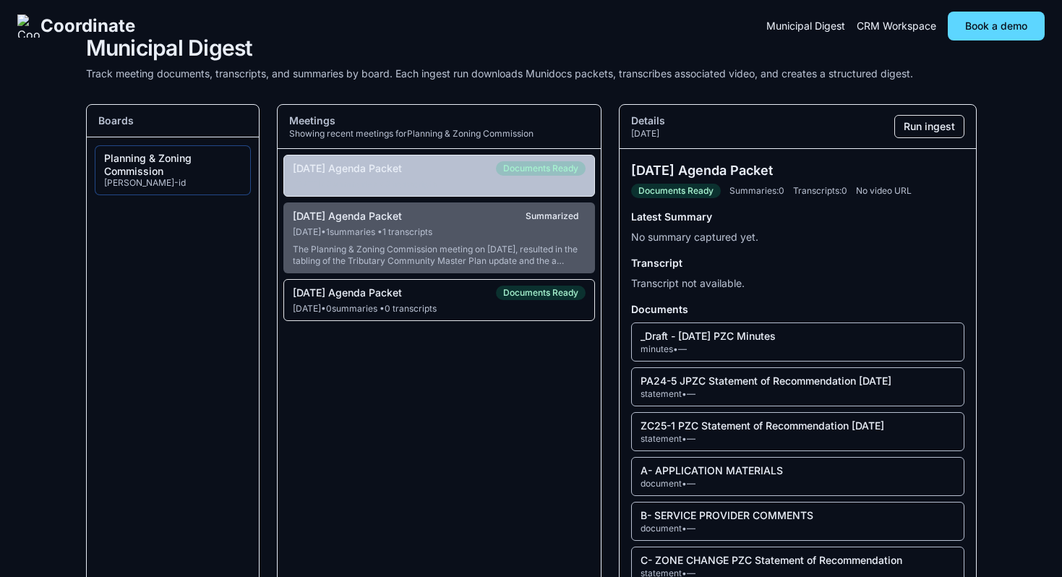
click at [414, 183] on div "Sep 9, 2025 • 0 summaries • 0 transcripts" at bounding box center [440, 185] width 294 height 12
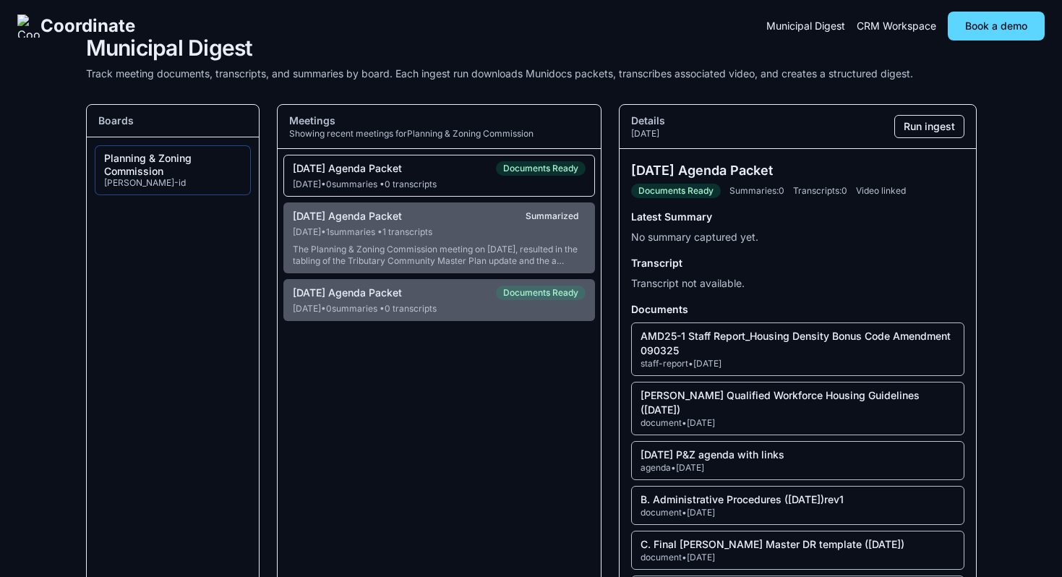
click at [481, 176] on button "[DATE] Agenda Packet Documents Ready [DATE] • 0 summaries • 0 transcripts" at bounding box center [439, 176] width 312 height 42
click at [446, 174] on div "[DATE] Agenda Packet Documents Ready" at bounding box center [440, 168] width 294 height 14
click at [456, 169] on div "[DATE] Agenda Packet Documents Ready" at bounding box center [440, 168] width 294 height 14
click at [456, 175] on div "[DATE] Agenda Packet Documents Ready" at bounding box center [440, 168] width 294 height 14
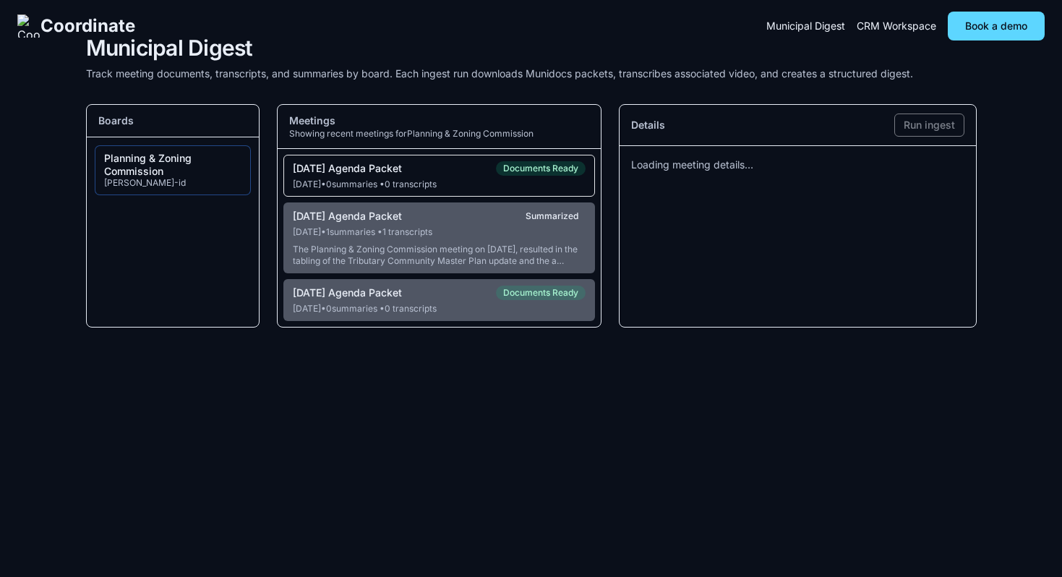
click at [472, 176] on button "09-10-2025 Agenda Packet Documents Ready Sep 9, 2025 • 0 summaries • 0 transcri…" at bounding box center [439, 176] width 312 height 42
